Goal: Task Accomplishment & Management: Manage account settings

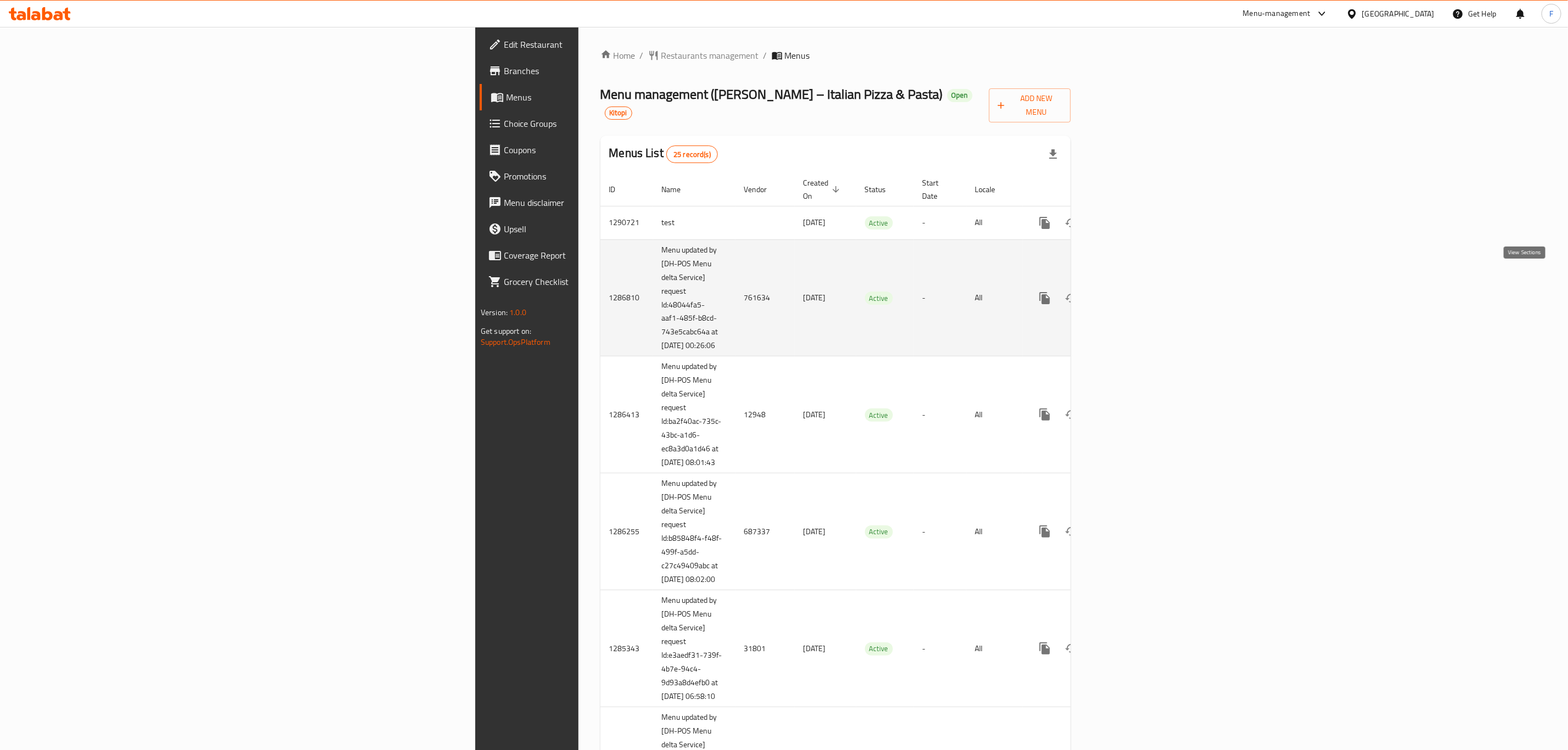
click at [1131, 291] on icon "enhanced table" at bounding box center [1123, 297] width 13 height 13
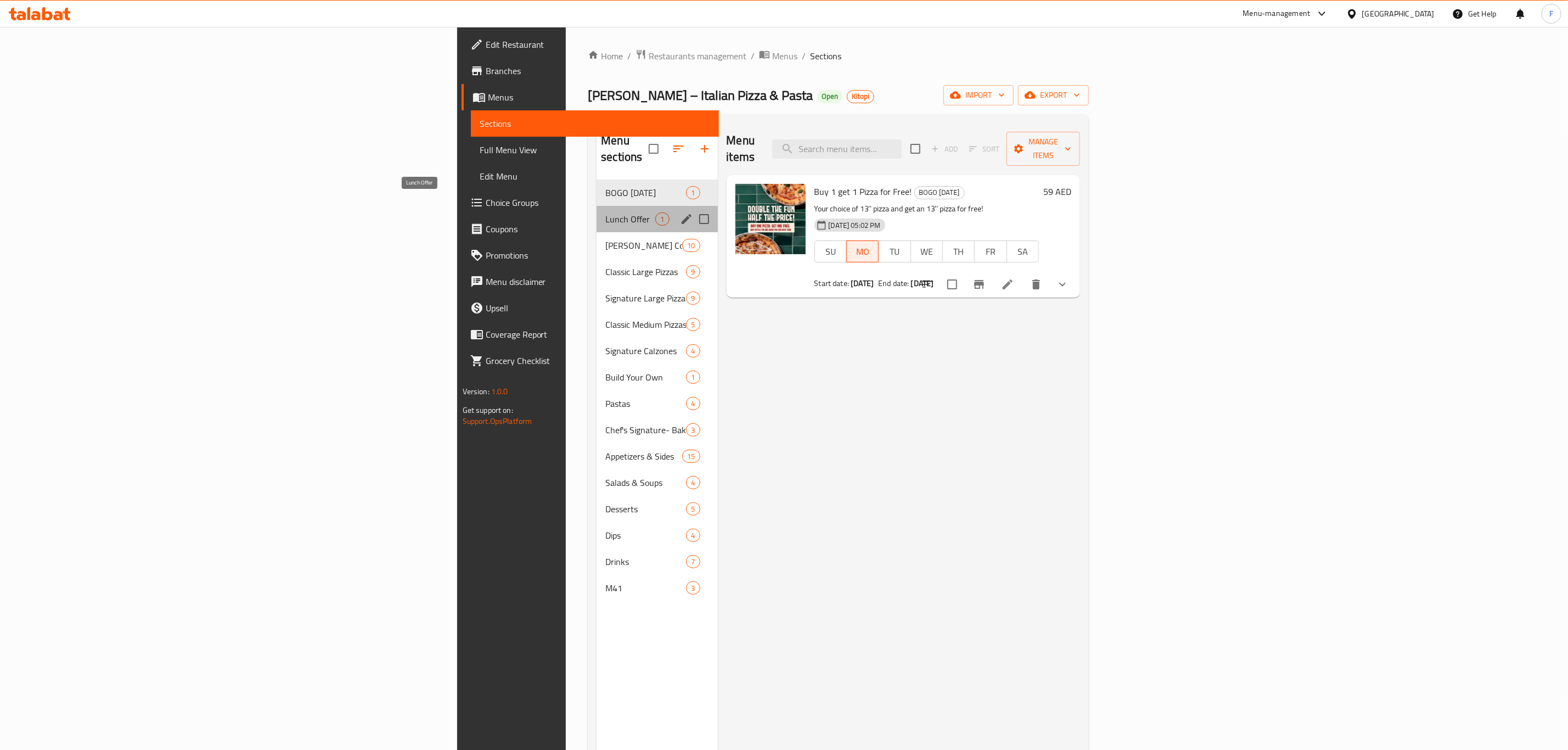
click at [605, 213] on span "Lunch Offer" at bounding box center [630, 219] width 50 height 13
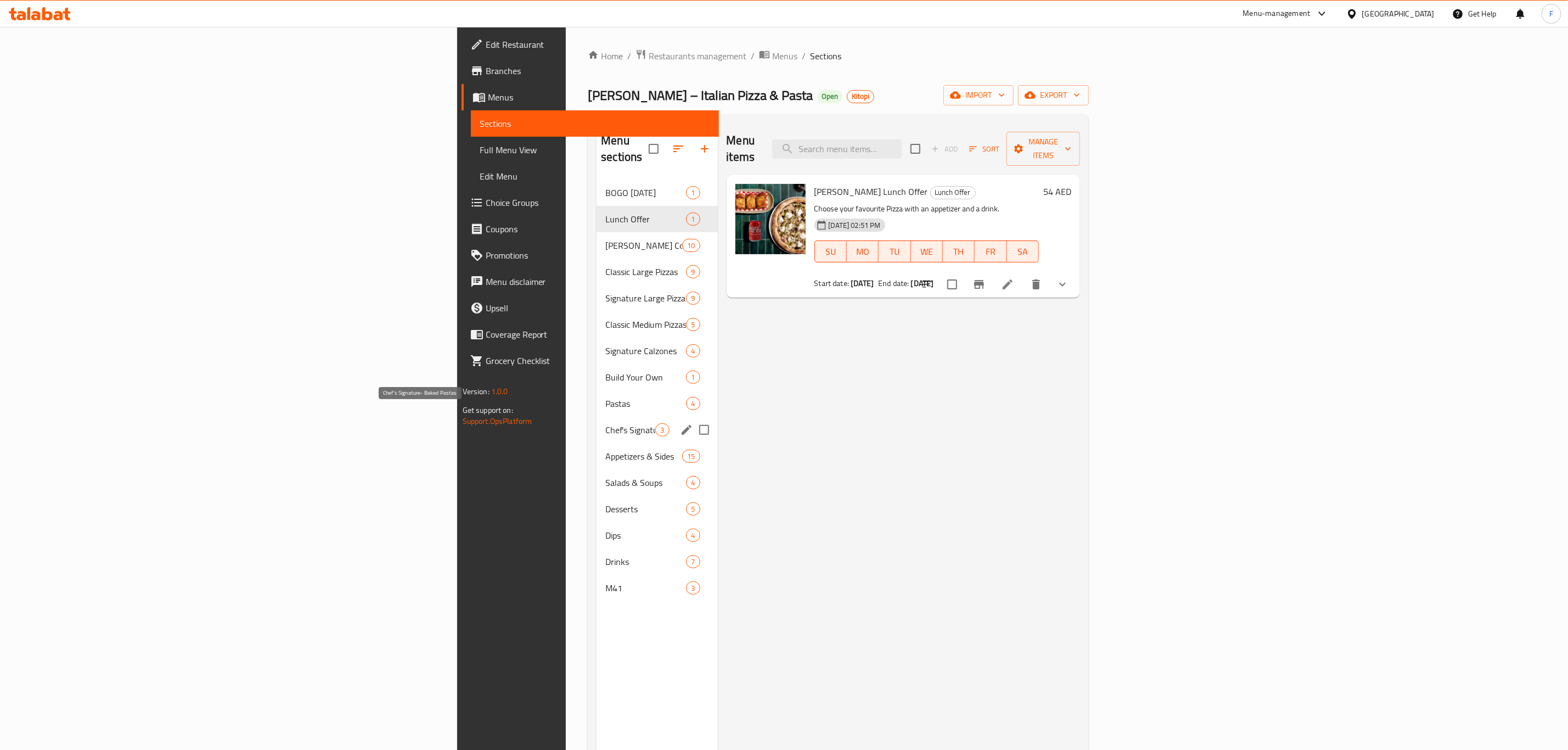
click at [605, 423] on span "Chef's Signature- Baked Pastas" at bounding box center [630, 429] width 50 height 13
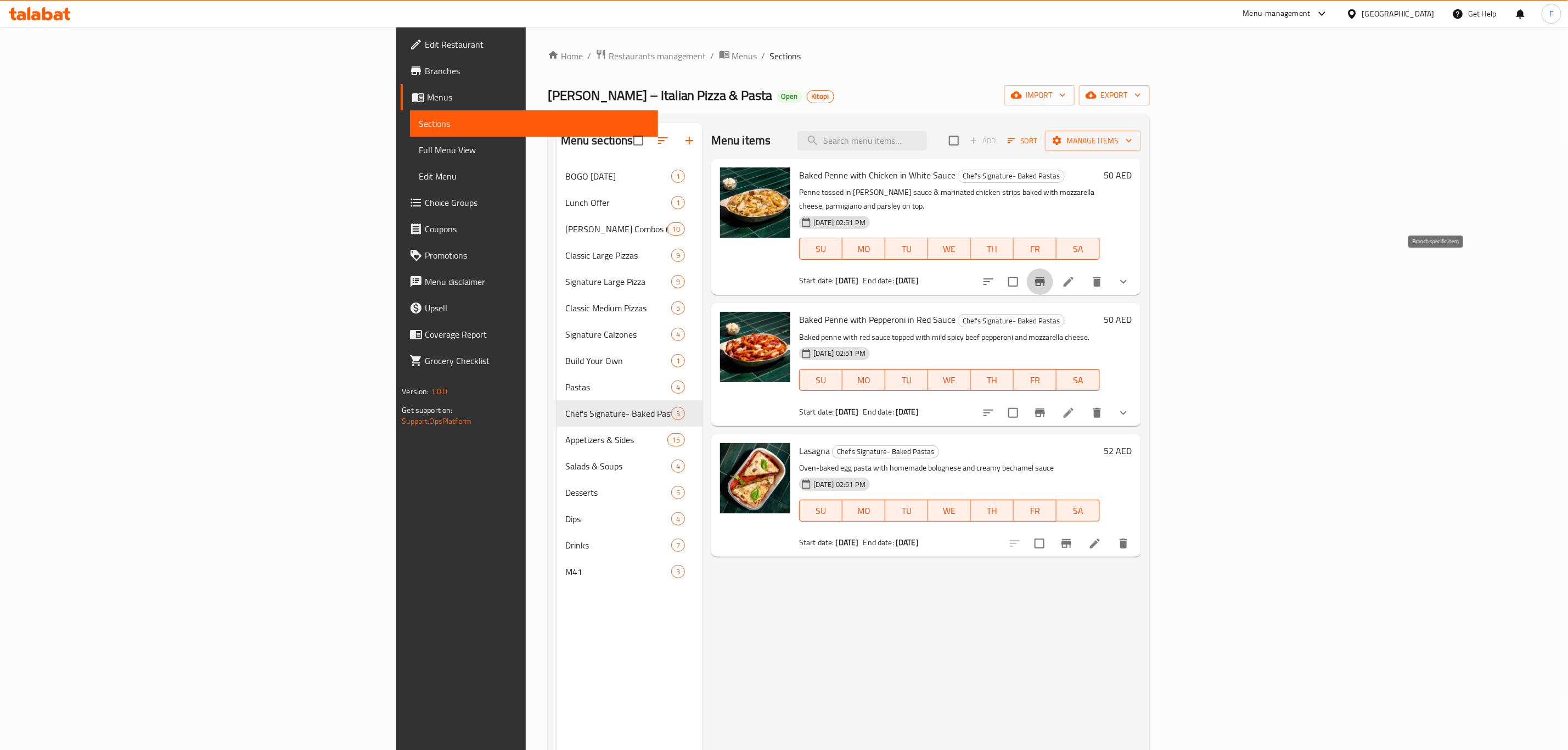
click at [1047, 275] on icon "Branch-specific-item" at bounding box center [1039, 282] width 13 height 13
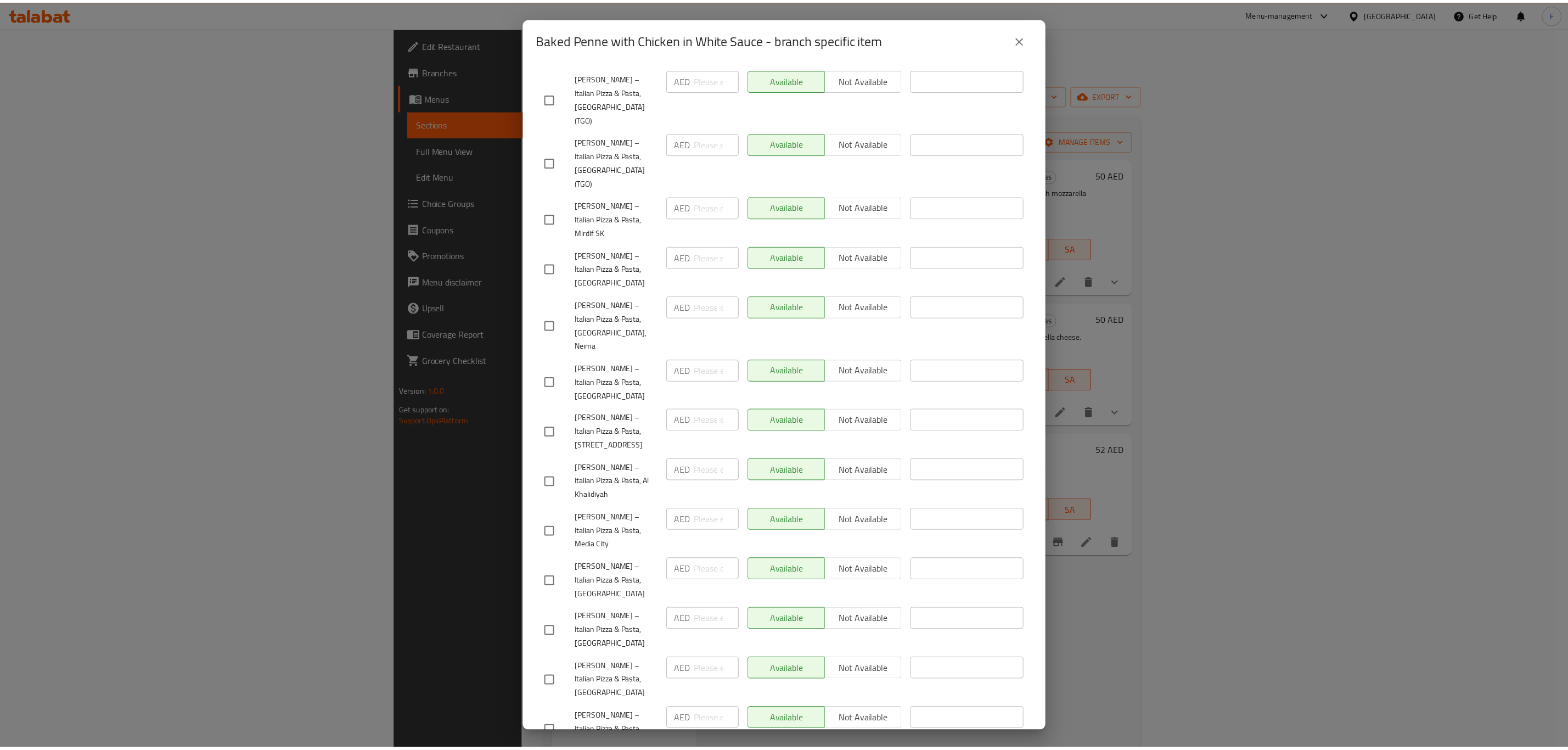
scroll to position [1066, 0]
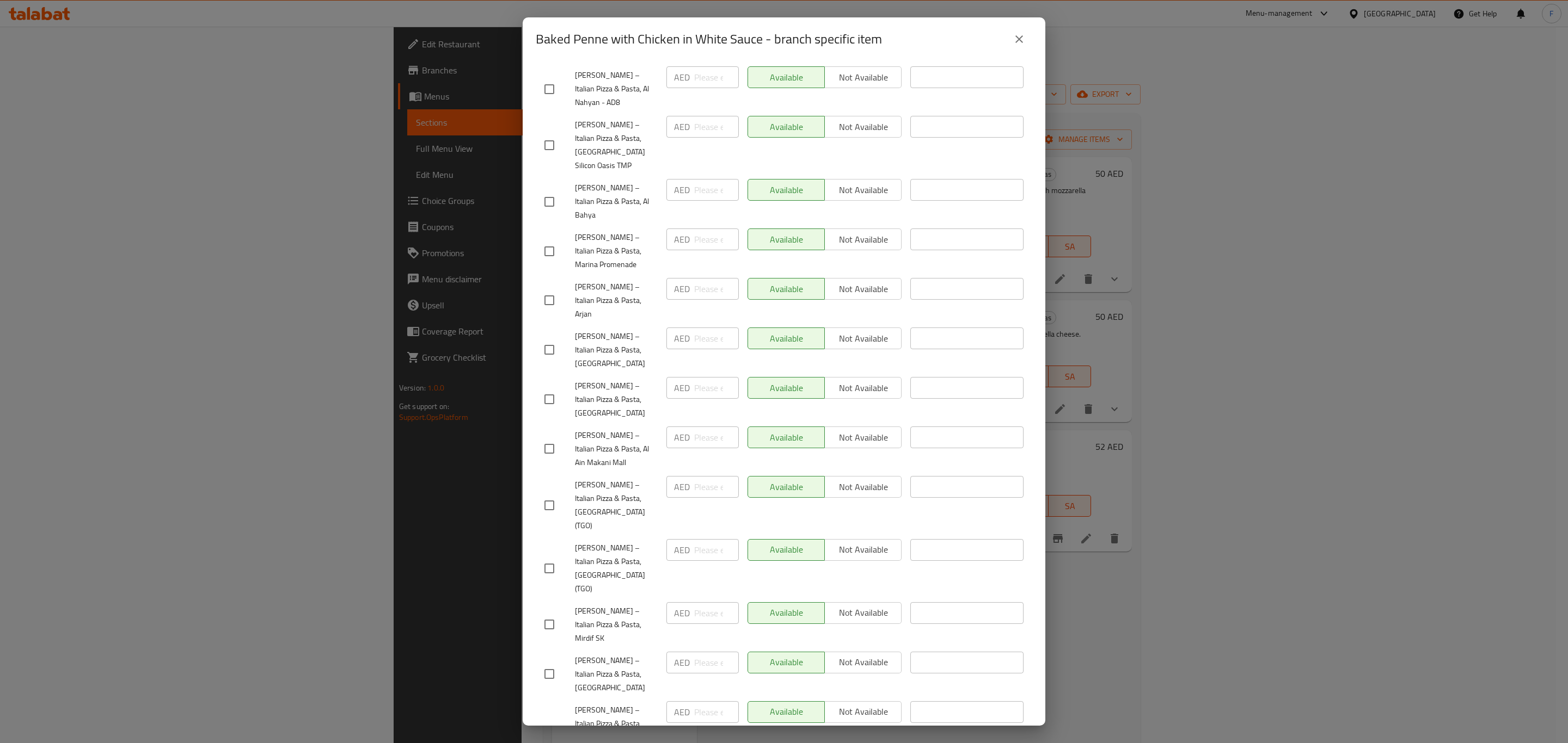
click at [1025, 45] on icon "close" at bounding box center [1019, 39] width 13 height 13
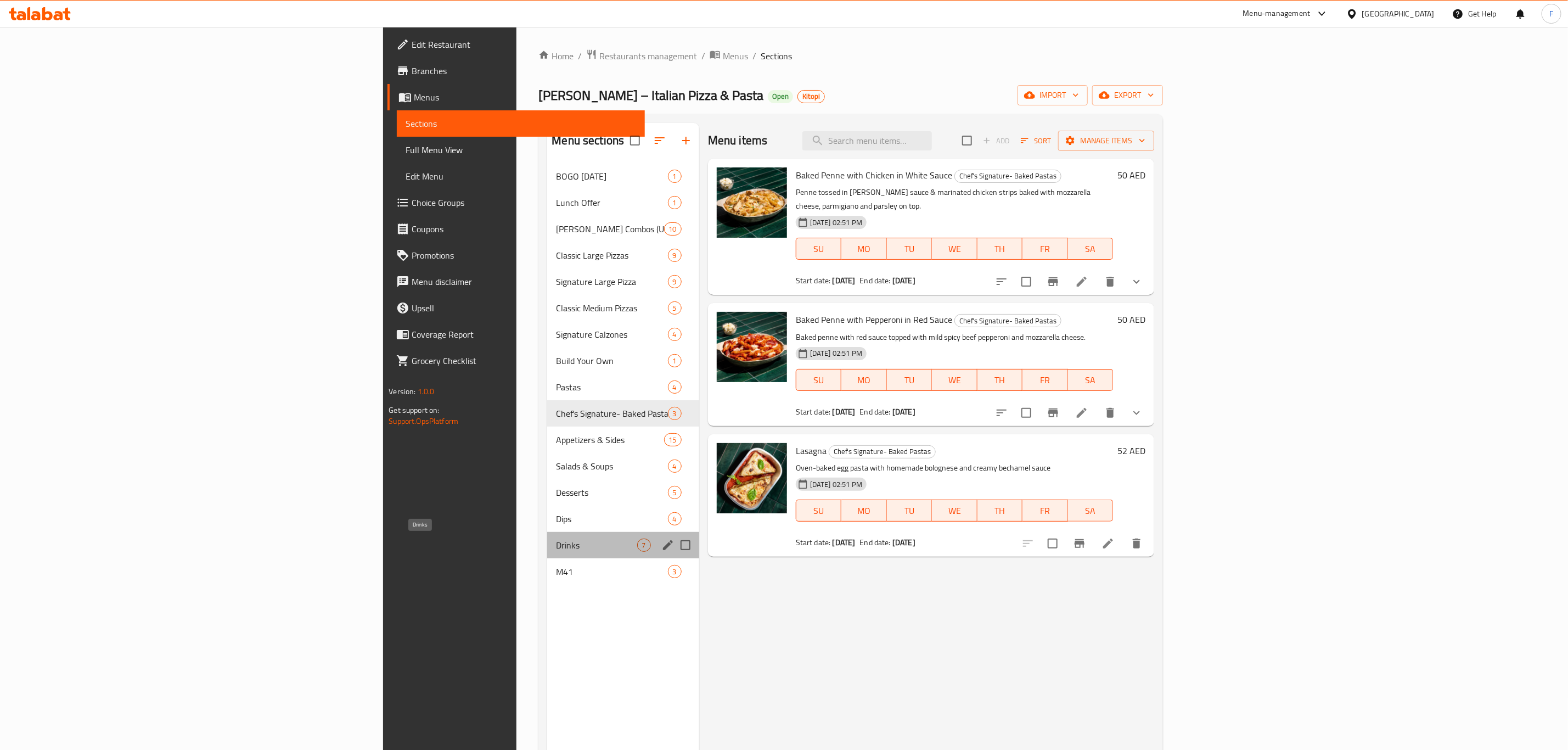
click at [556, 550] on span "Drinks" at bounding box center [596, 545] width 81 height 13
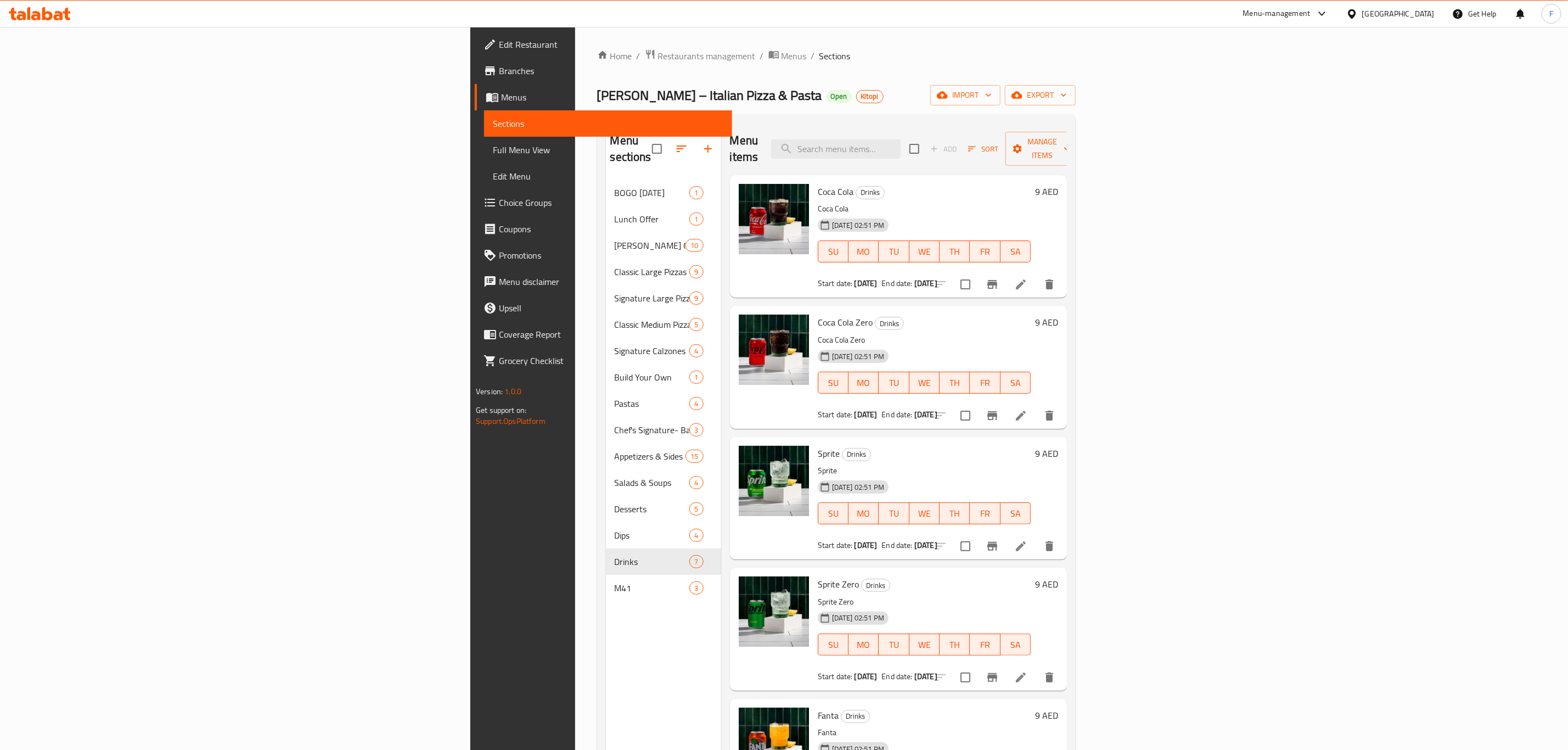
scroll to position [193, 0]
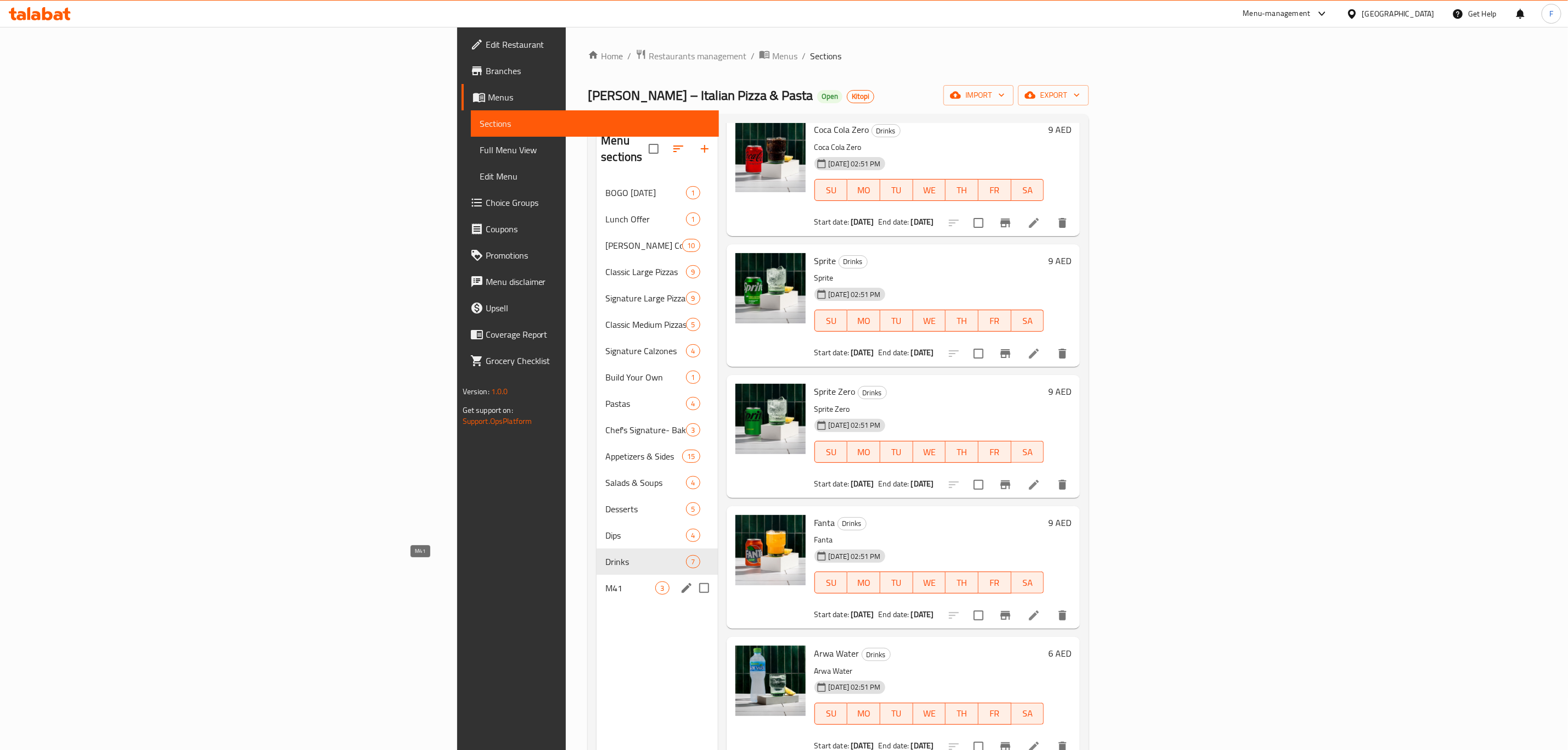
click at [605, 581] on span "M41" at bounding box center [630, 587] width 50 height 13
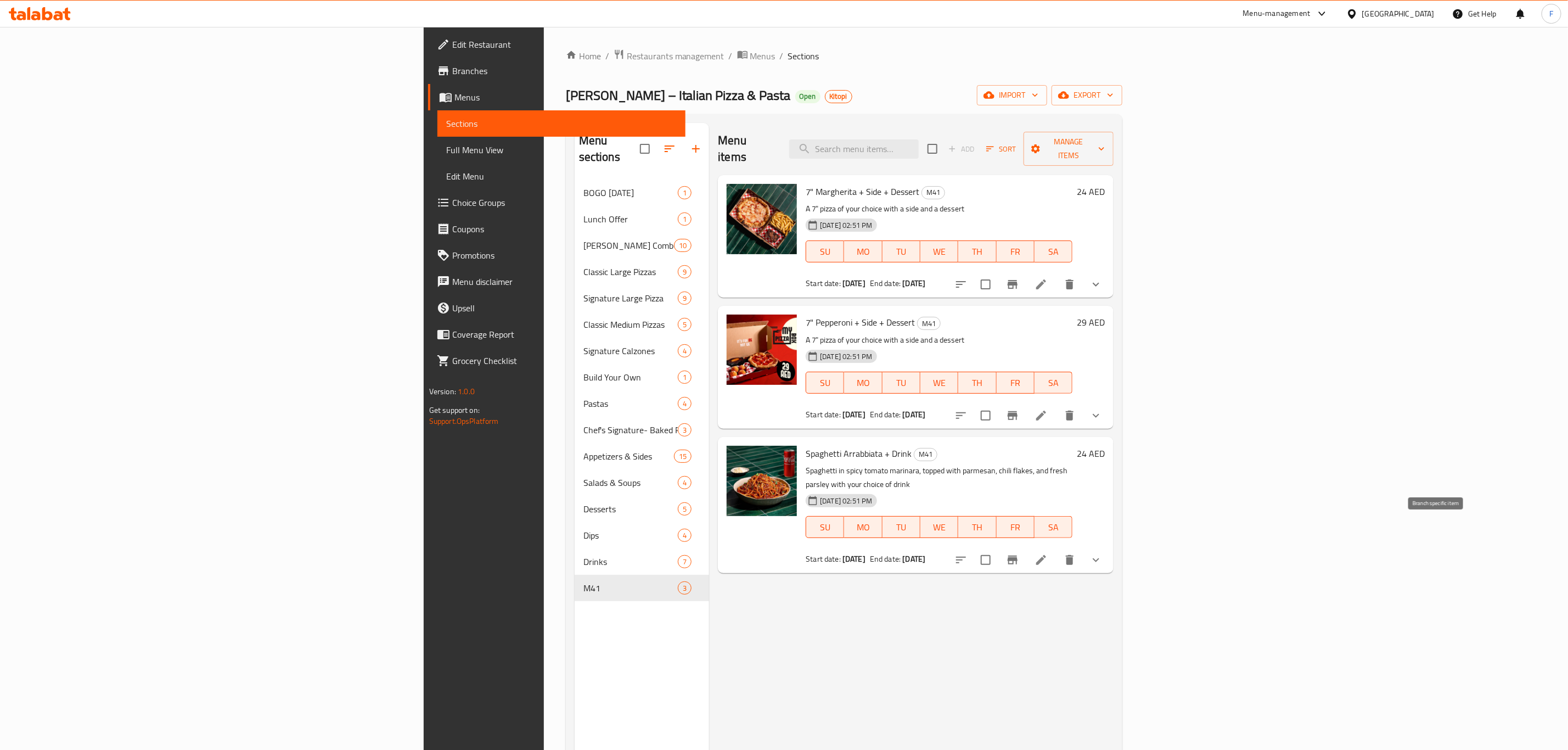
click at [1020, 553] on icon "Branch-specific-item" at bounding box center [1012, 559] width 13 height 13
